Goal: Task Accomplishment & Management: Manage account settings

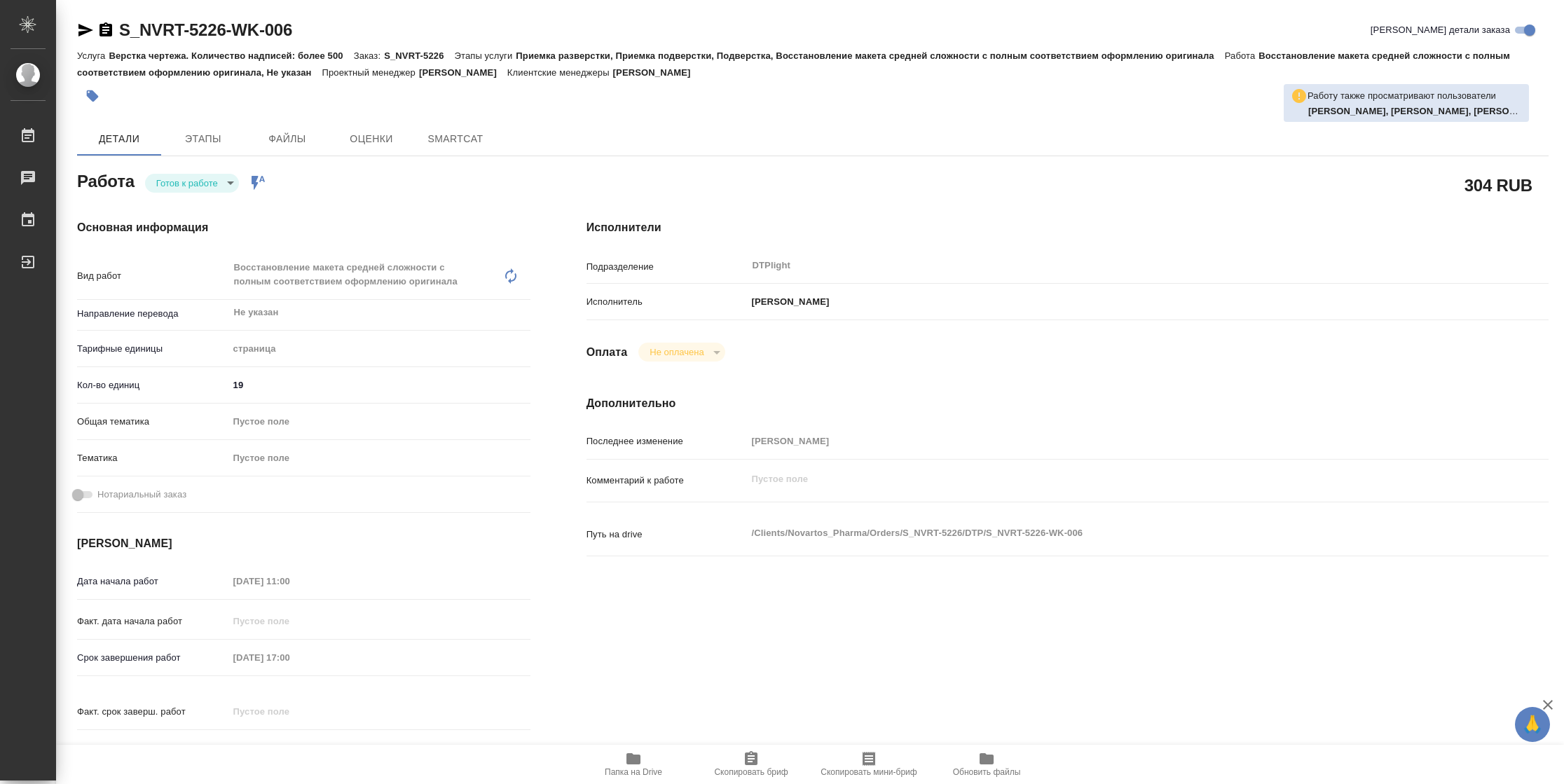
type textarea "x"
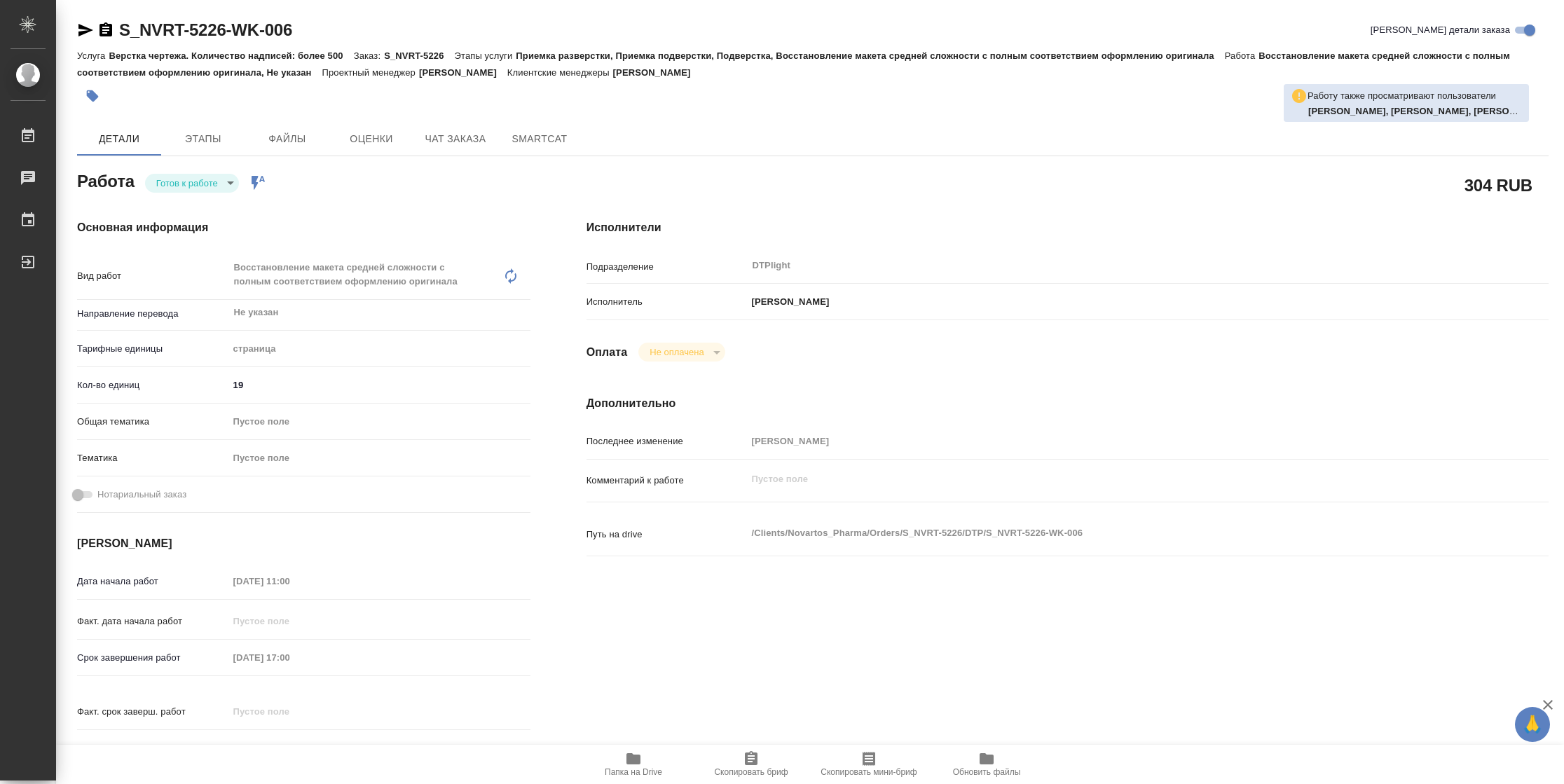
type textarea "x"
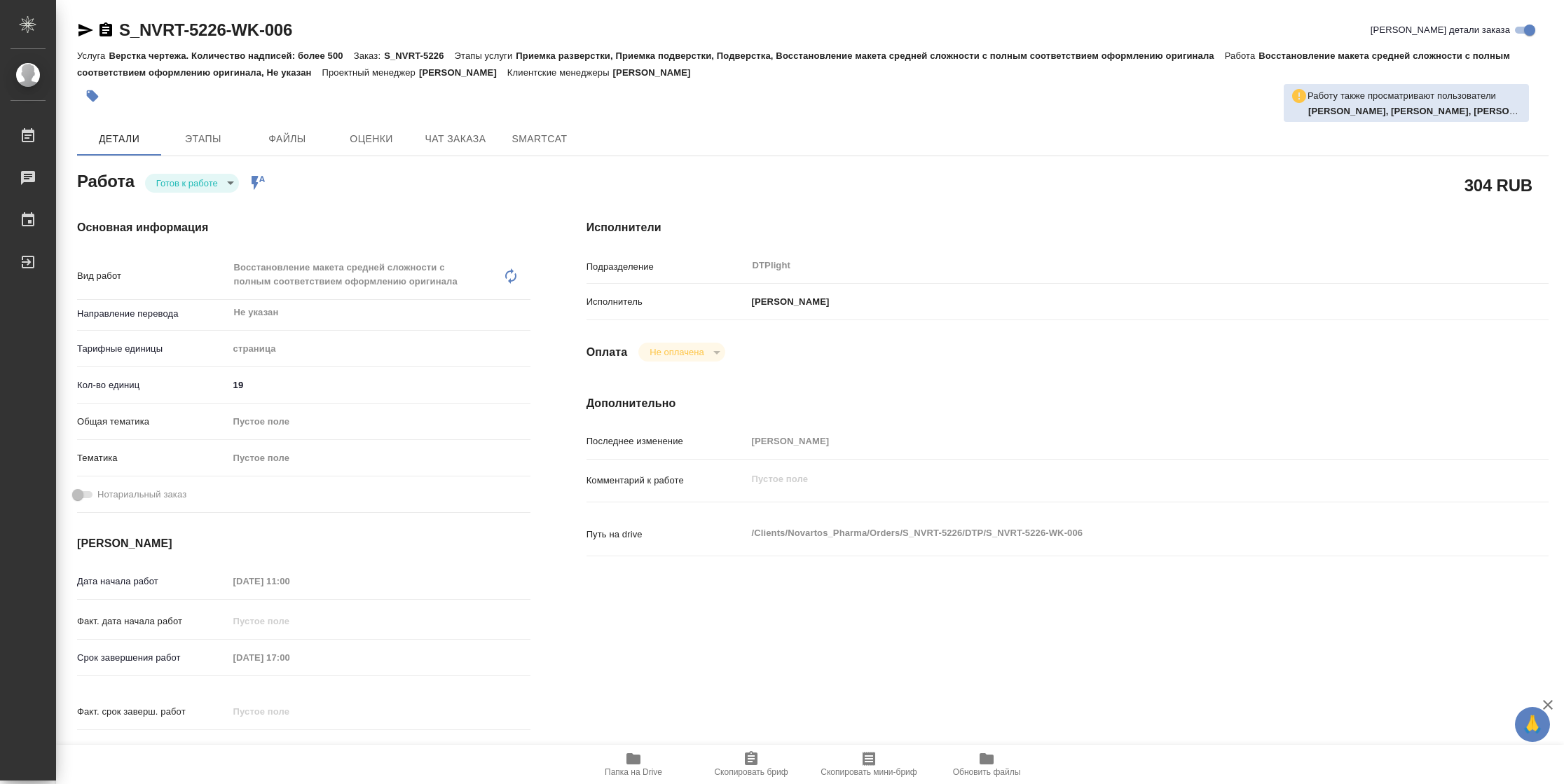
type textarea "x"
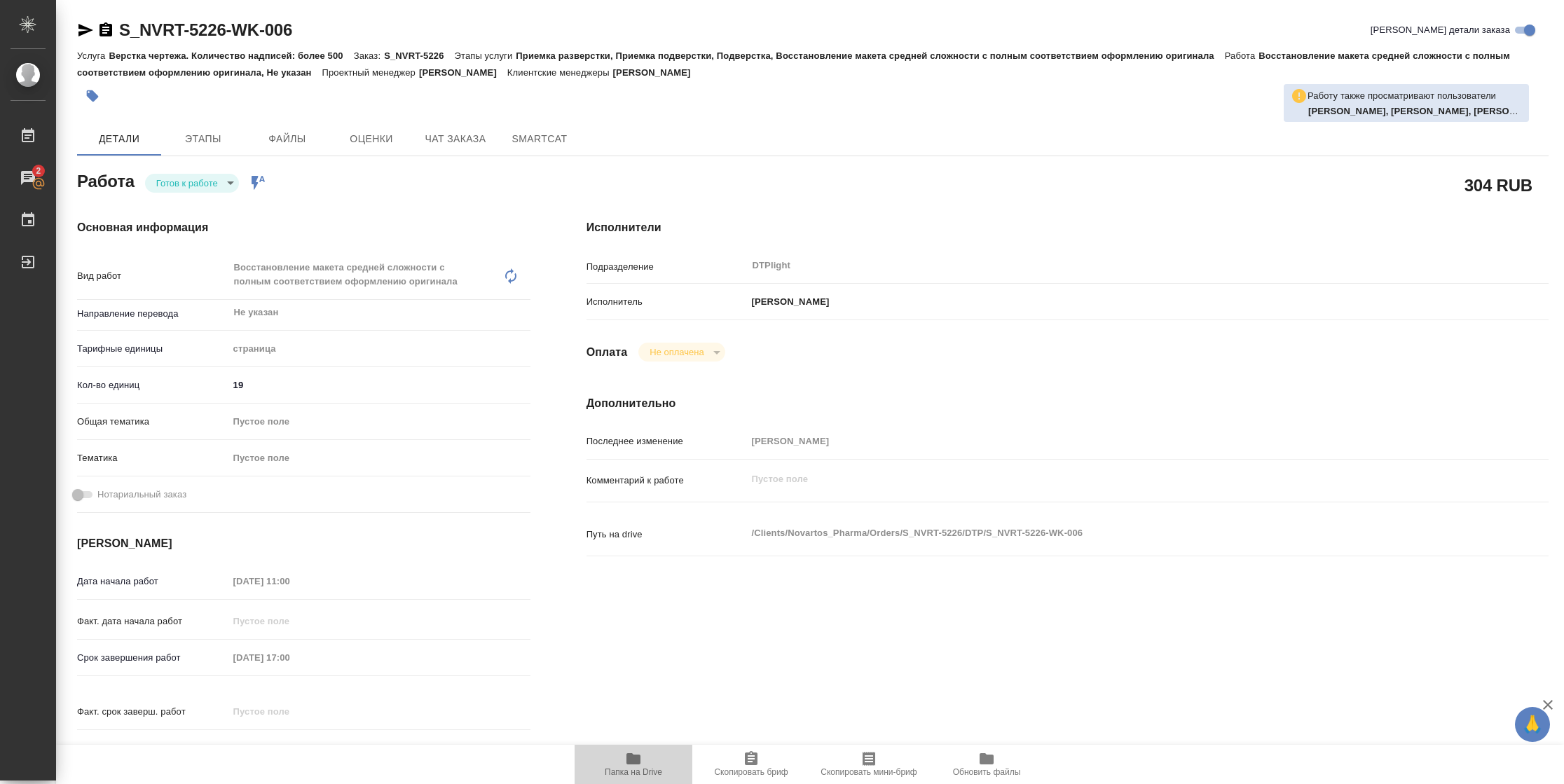
click at [648, 772] on span "Папка на Drive" at bounding box center [633, 772] width 57 height 10
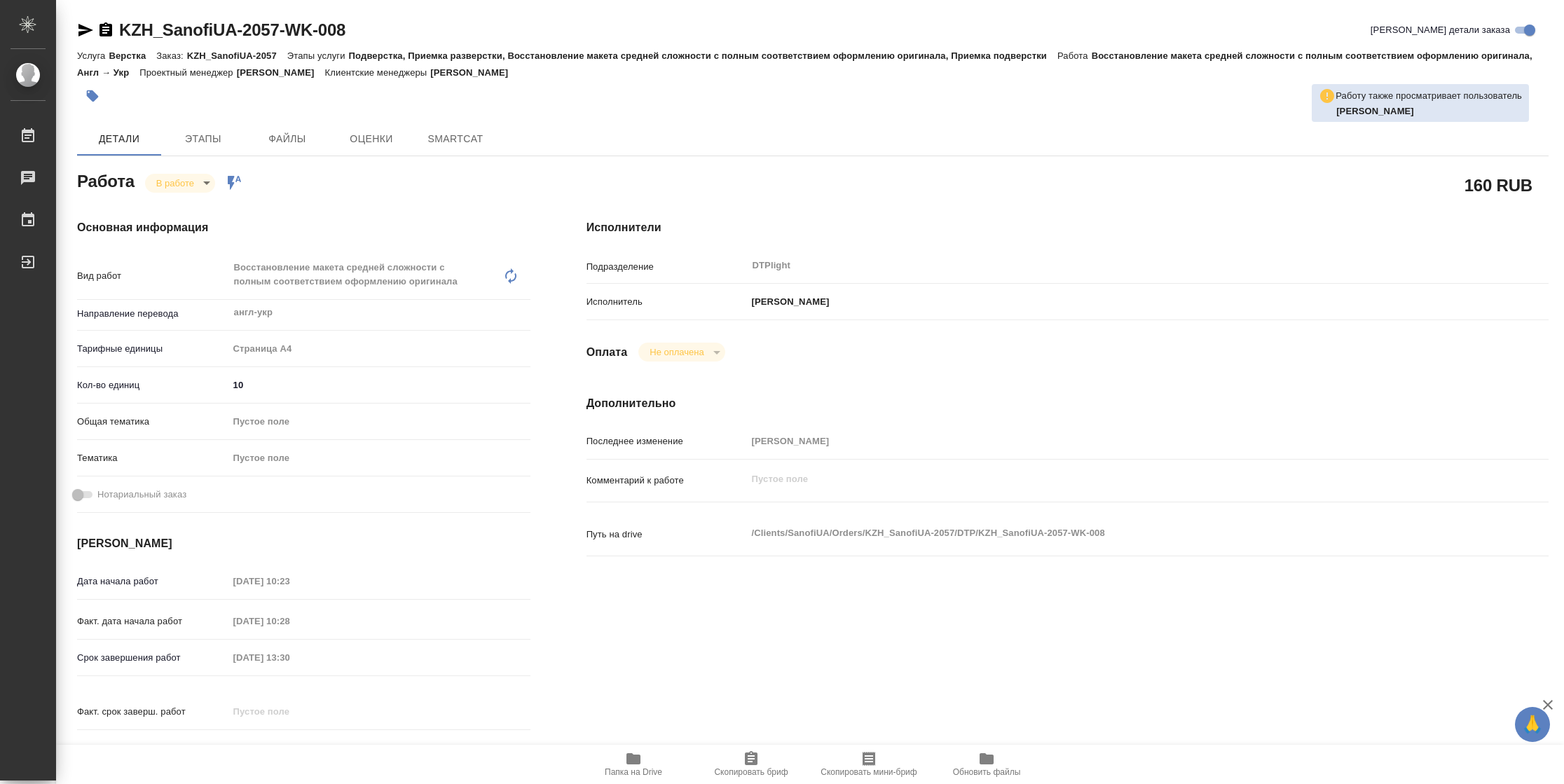
type textarea "x"
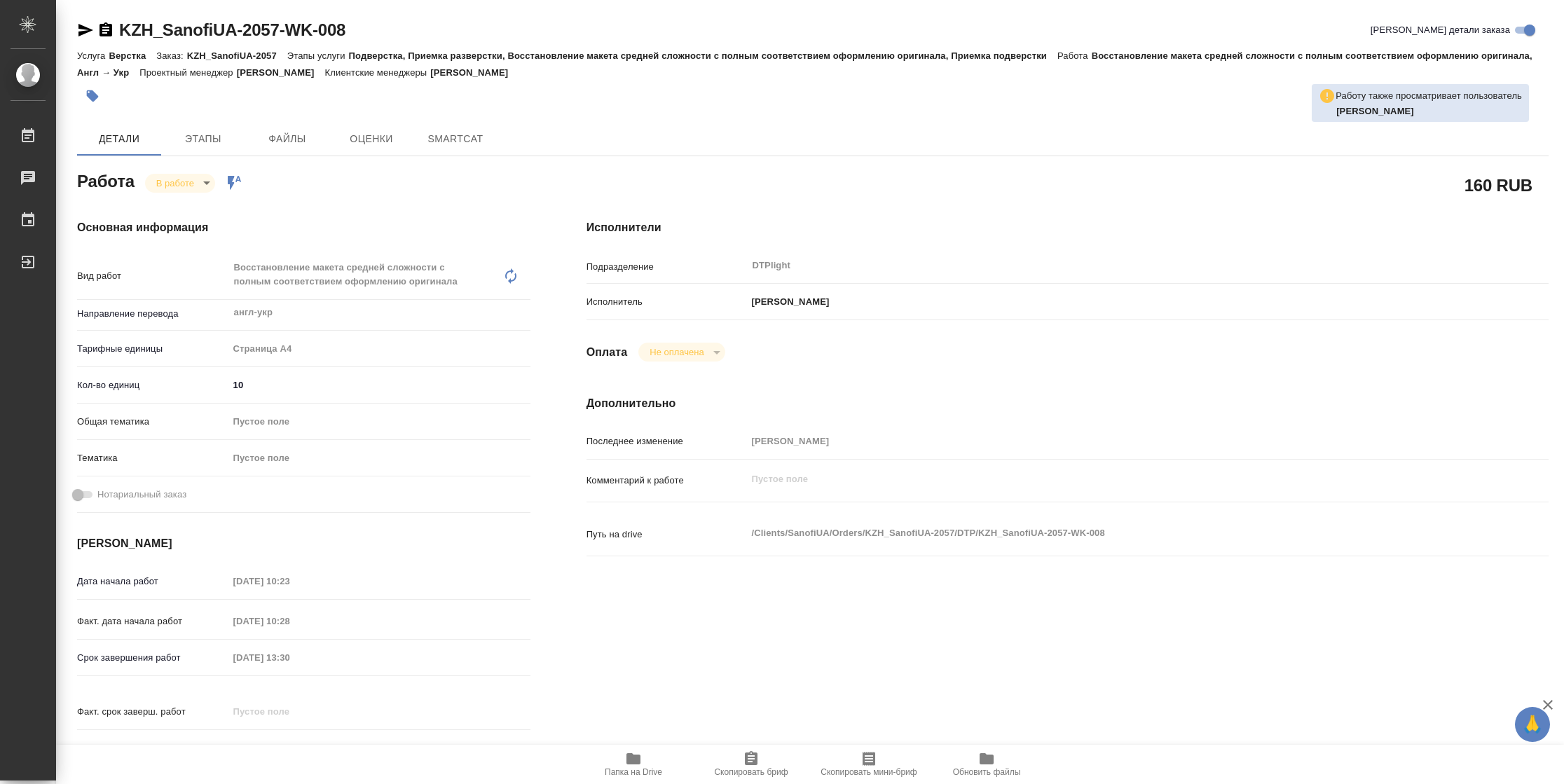
type textarea "x"
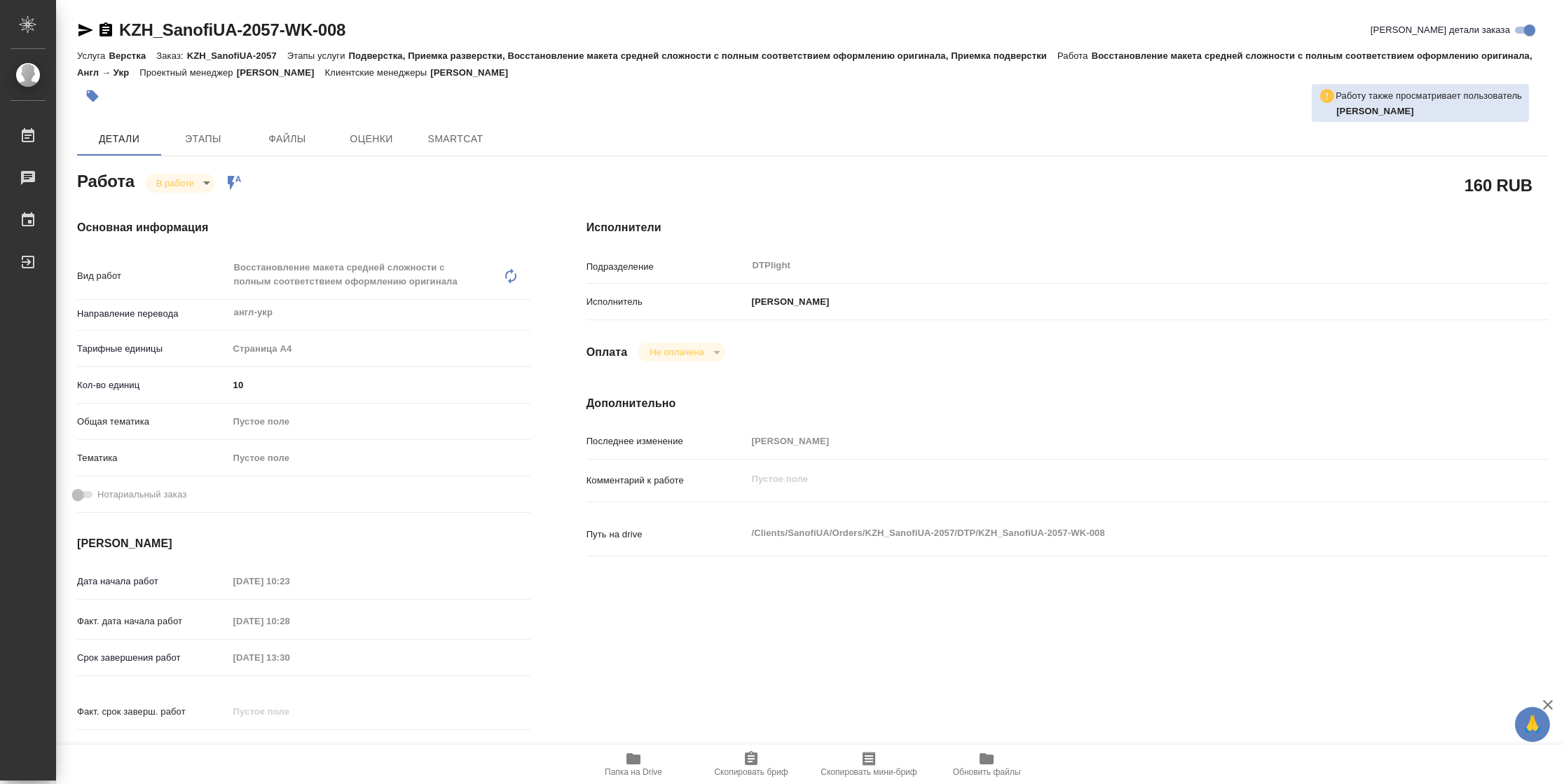
type textarea "x"
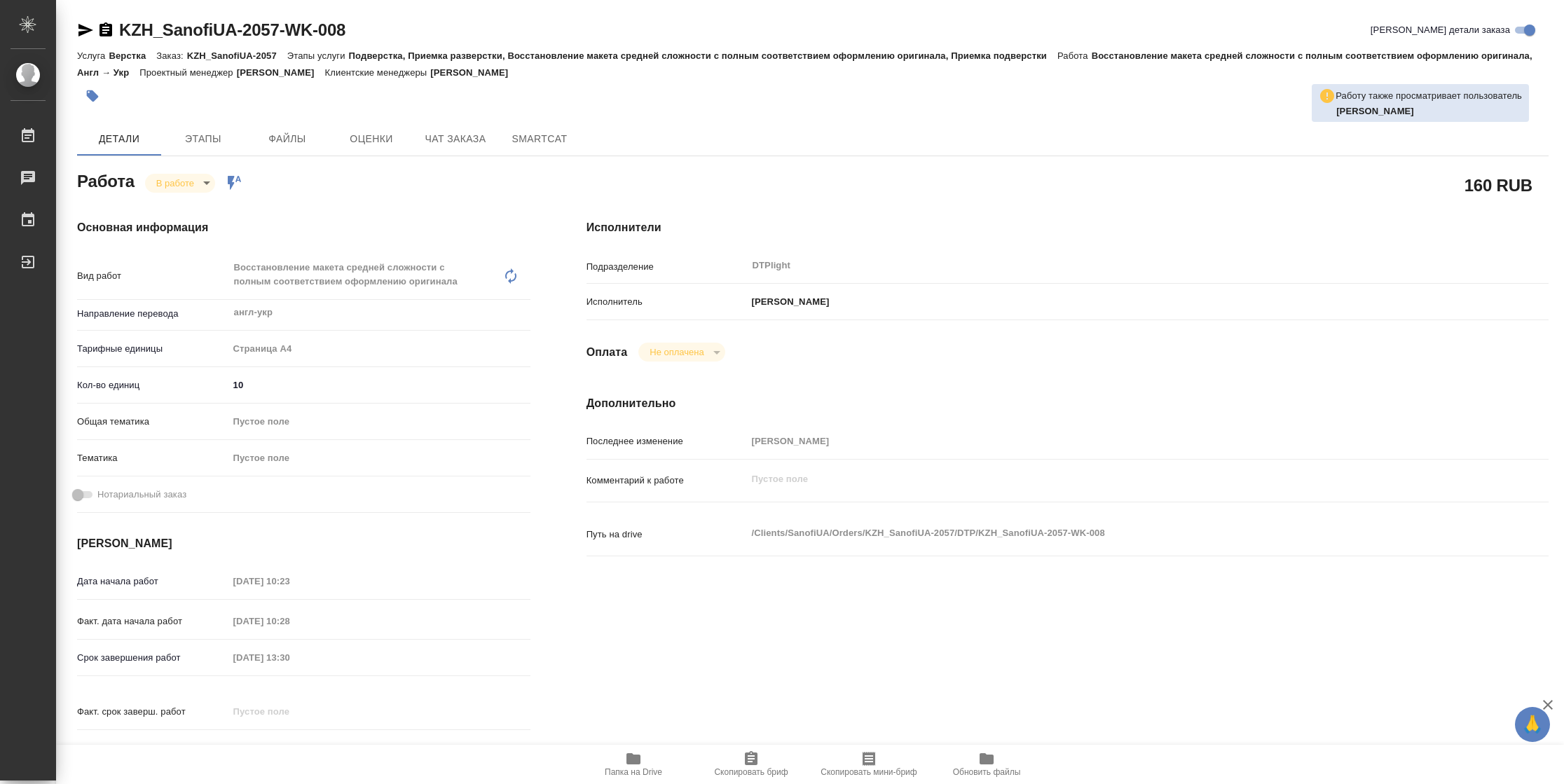
type textarea "x"
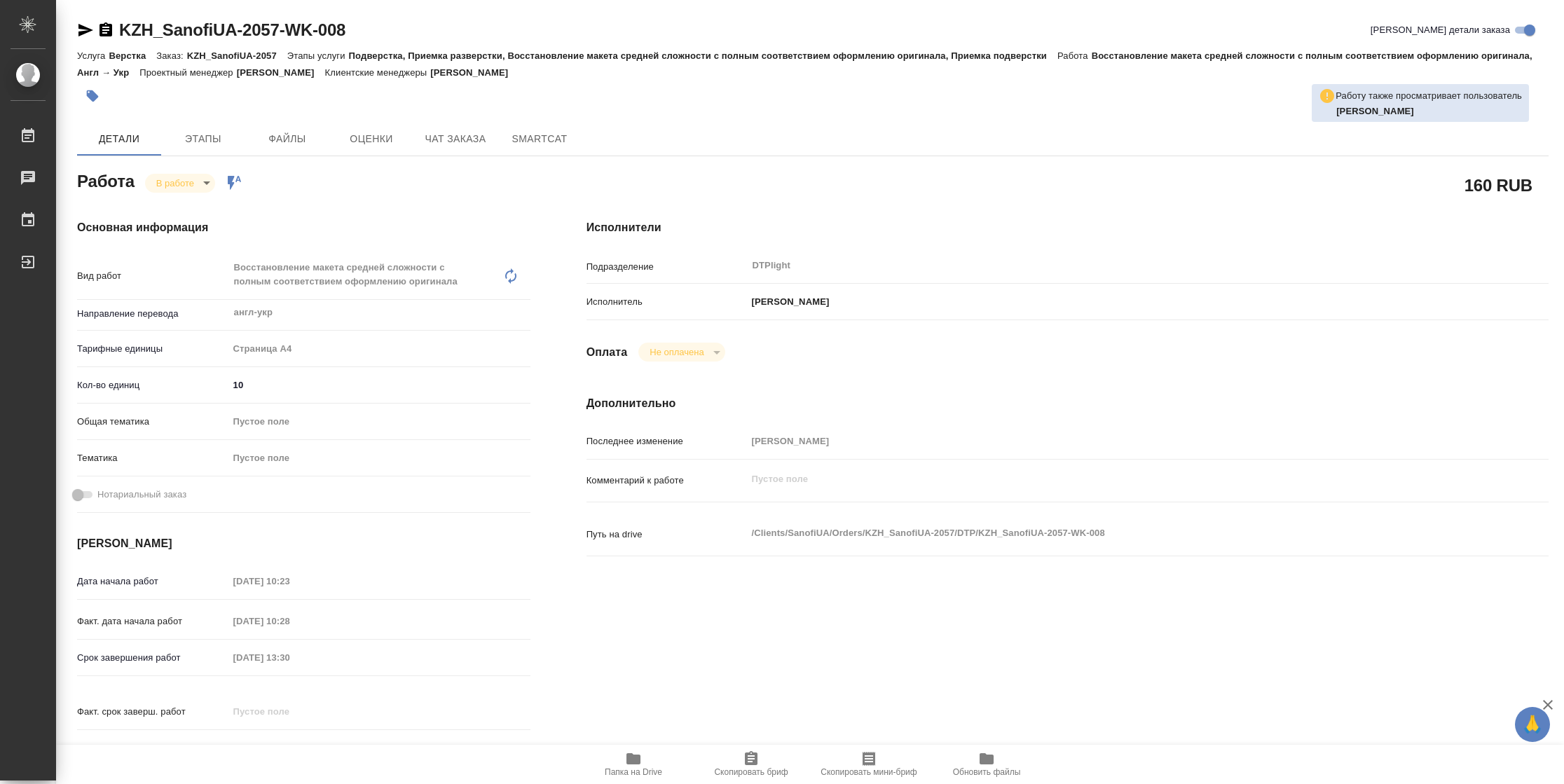
click at [635, 762] on icon "button" at bounding box center [633, 758] width 14 height 11
type textarea "x"
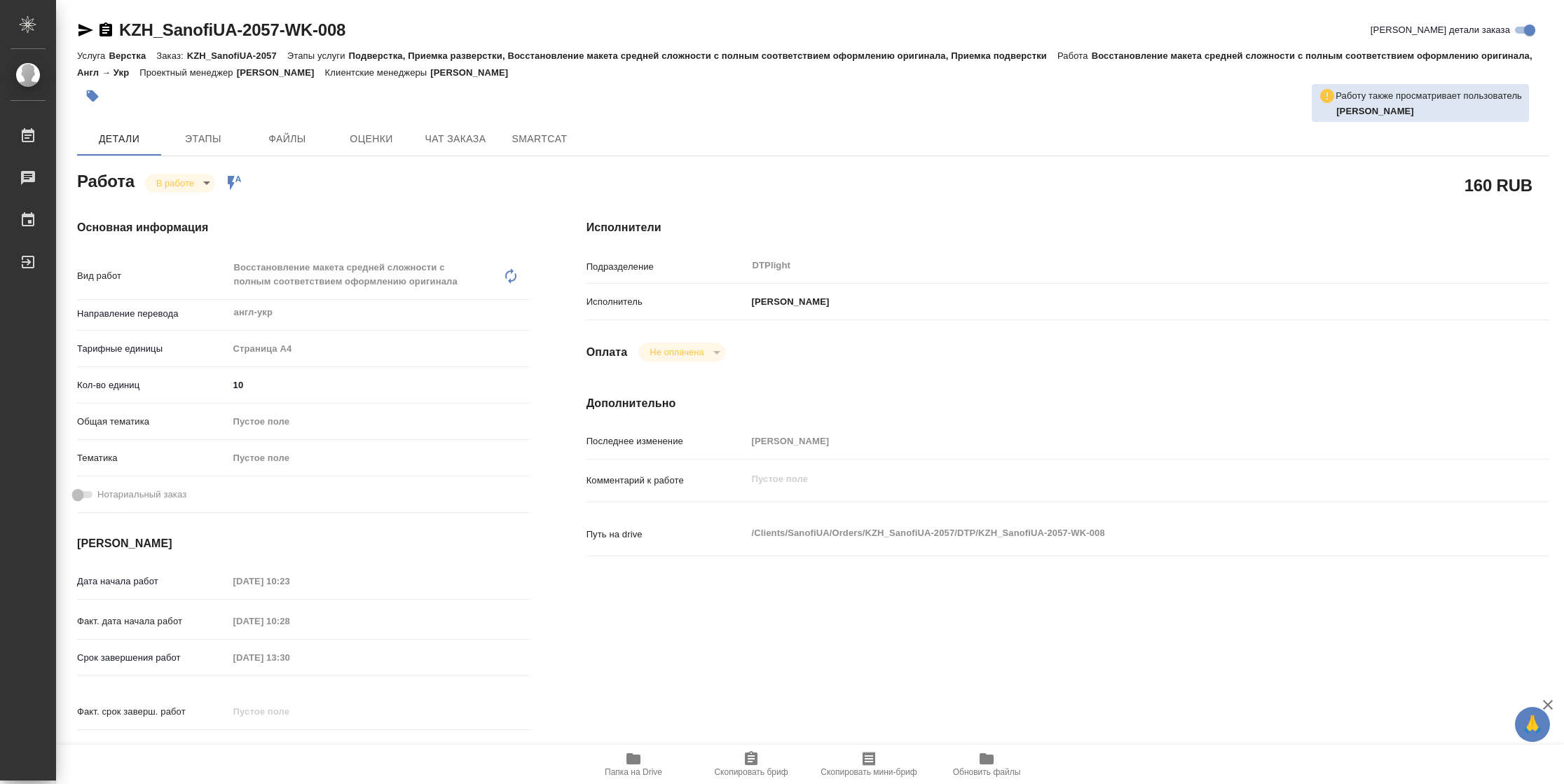
type textarea "x"
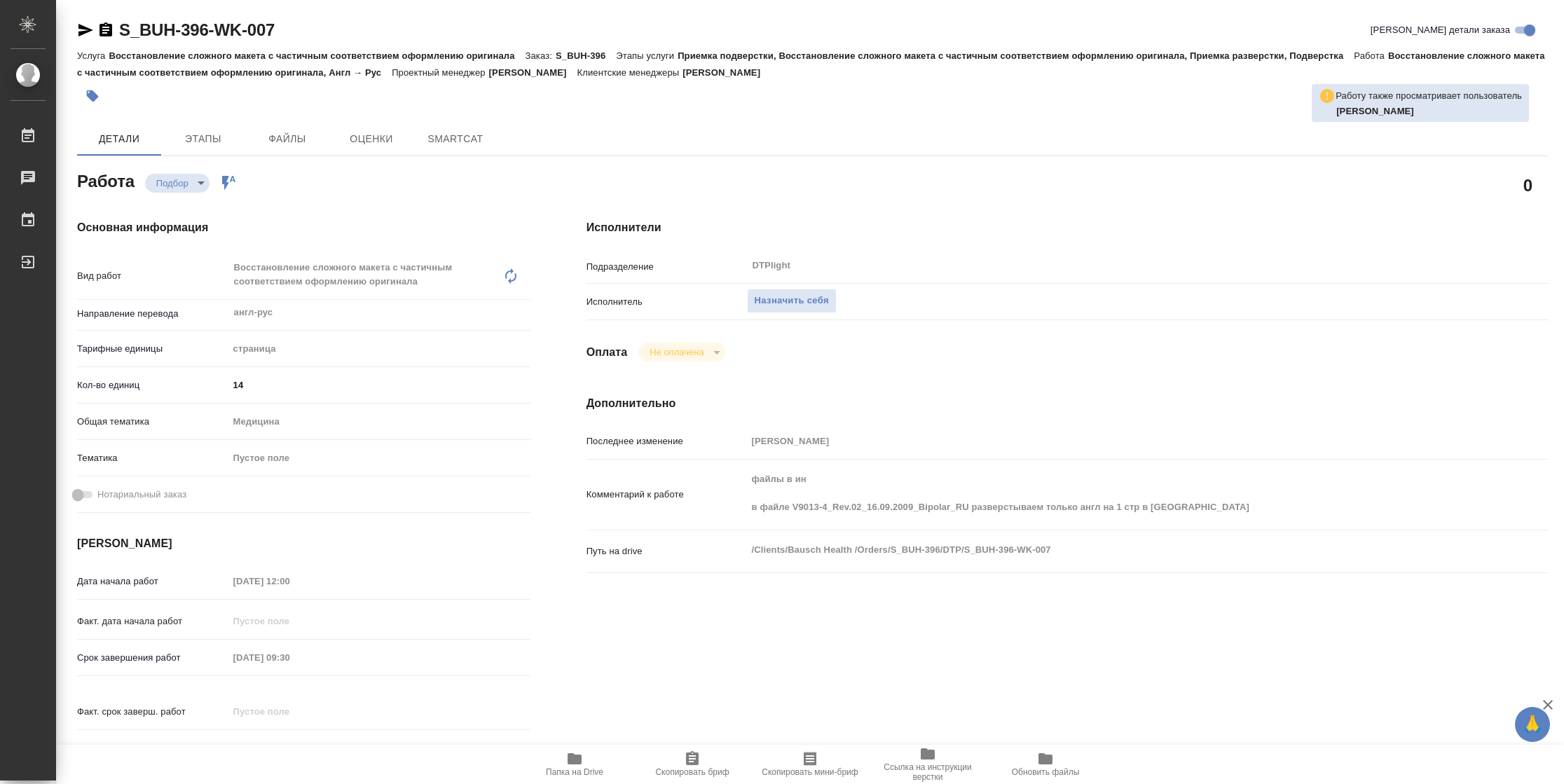
type textarea "x"
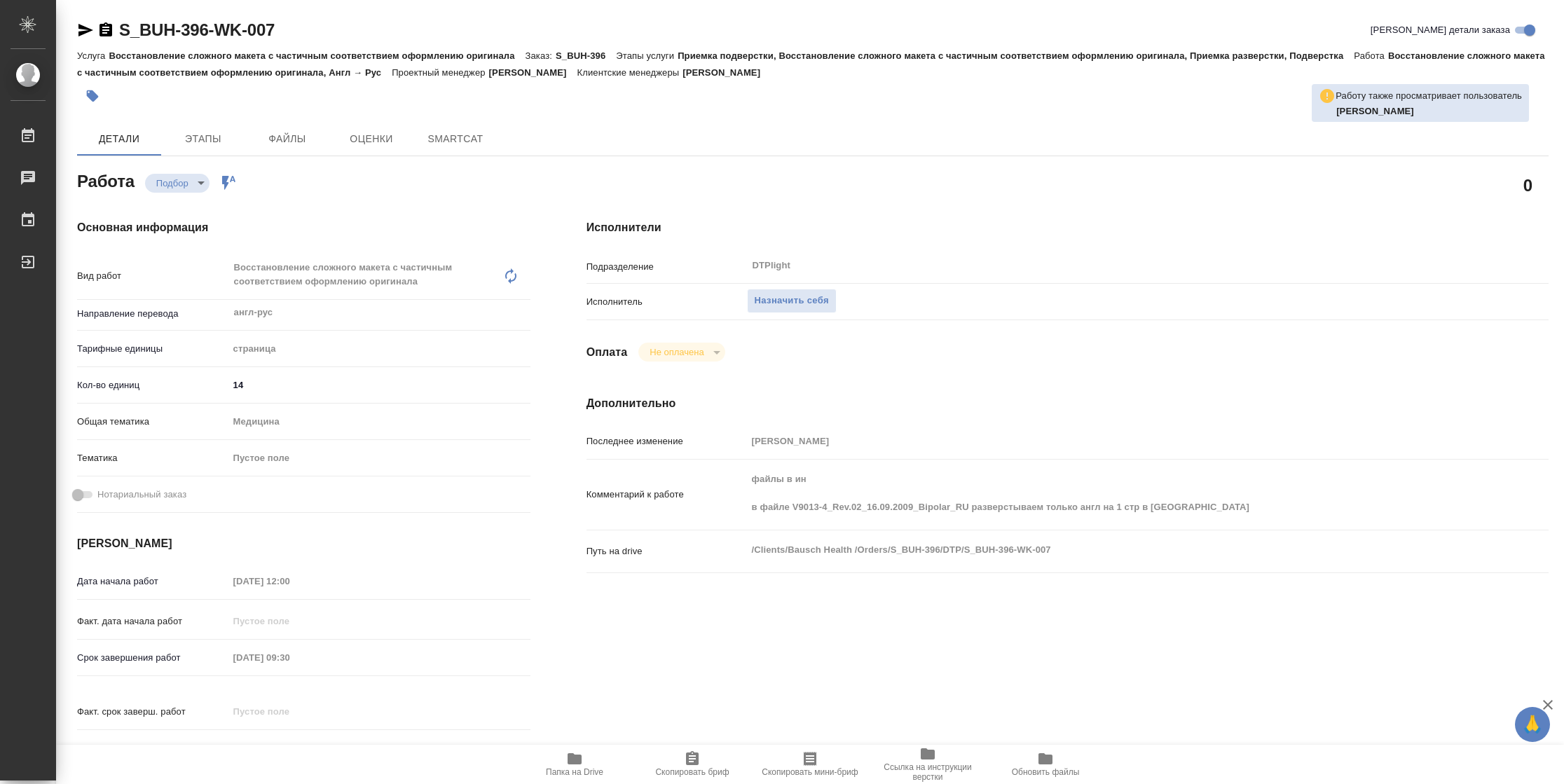
type textarea "x"
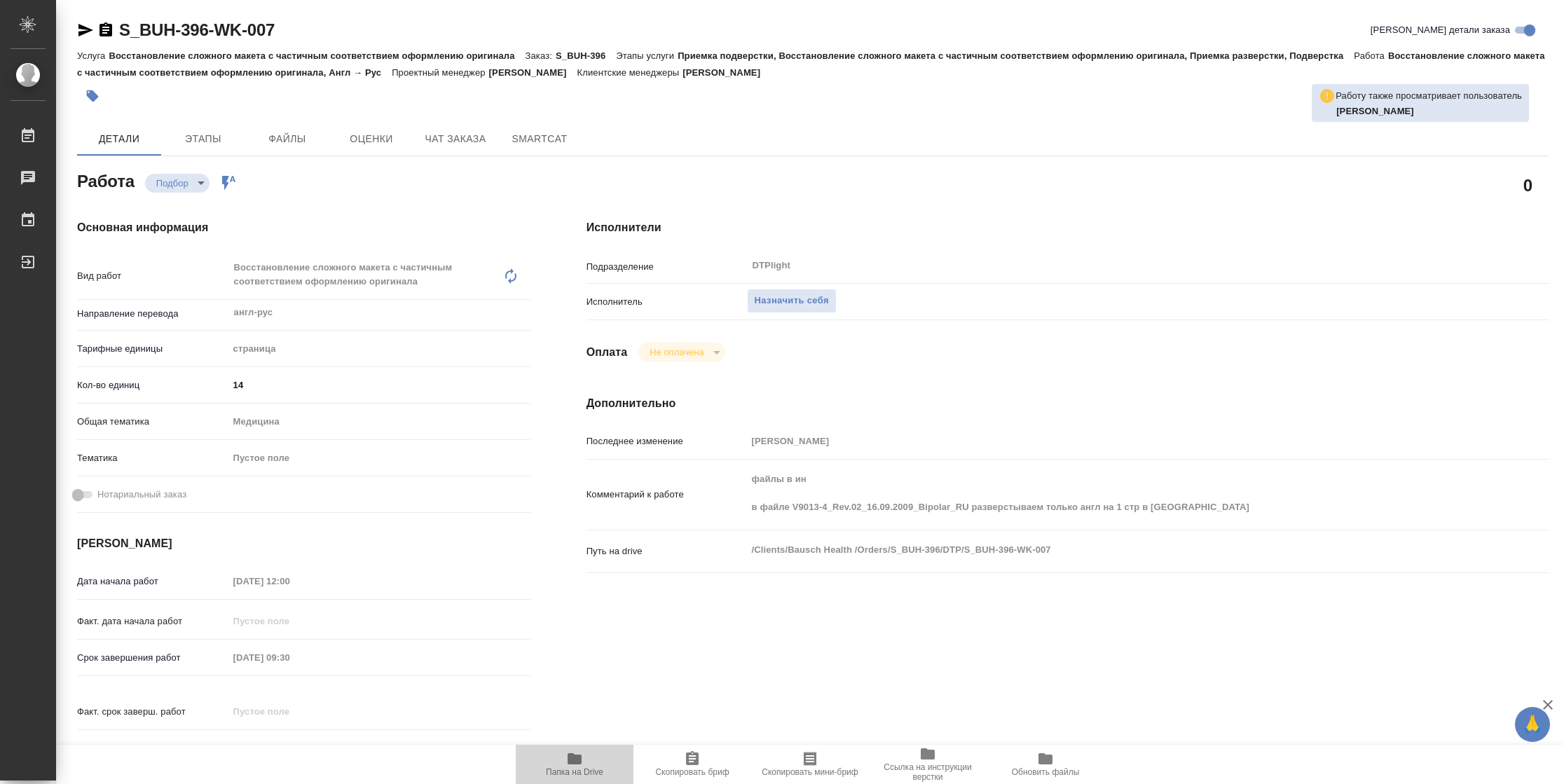
click at [596, 758] on span "Папка на Drive" at bounding box center [574, 763] width 101 height 27
type textarea "x"
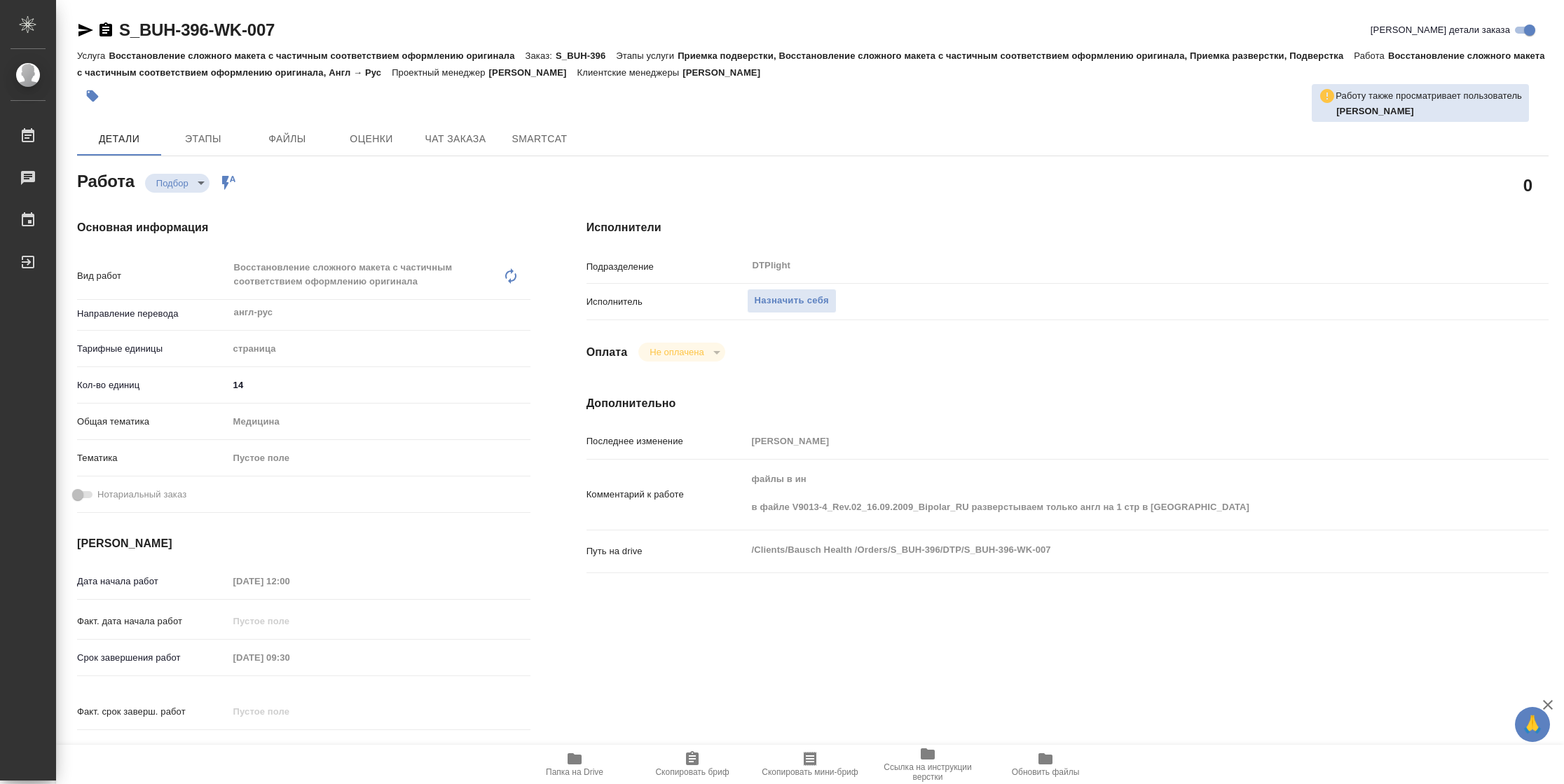
type textarea "x"
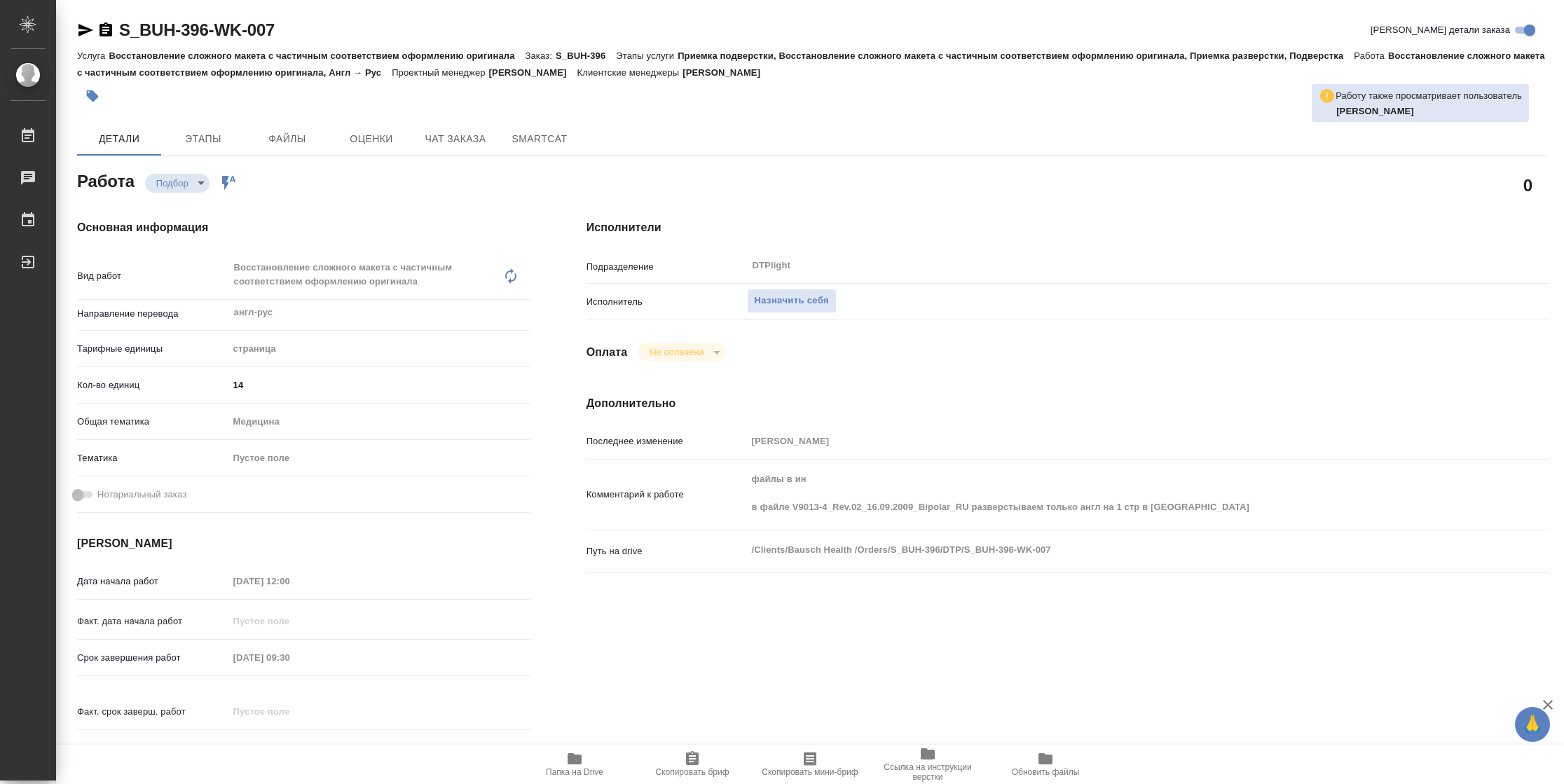
type textarea "x"
